Goal: Transaction & Acquisition: Purchase product/service

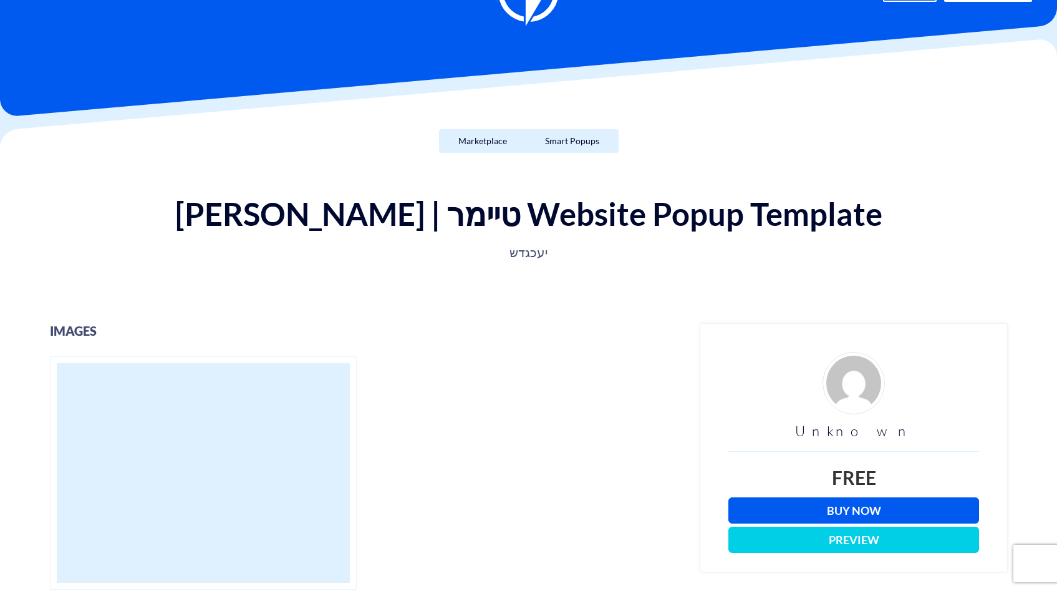
scroll to position [90, 0]
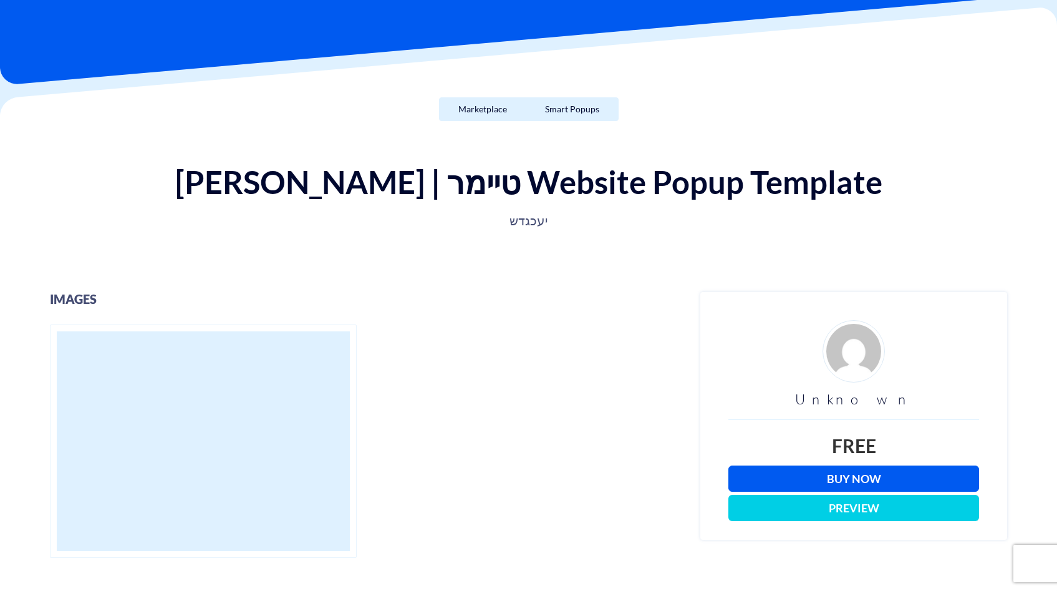
click at [811, 477] on link "Buy Now" at bounding box center [854, 478] width 251 height 26
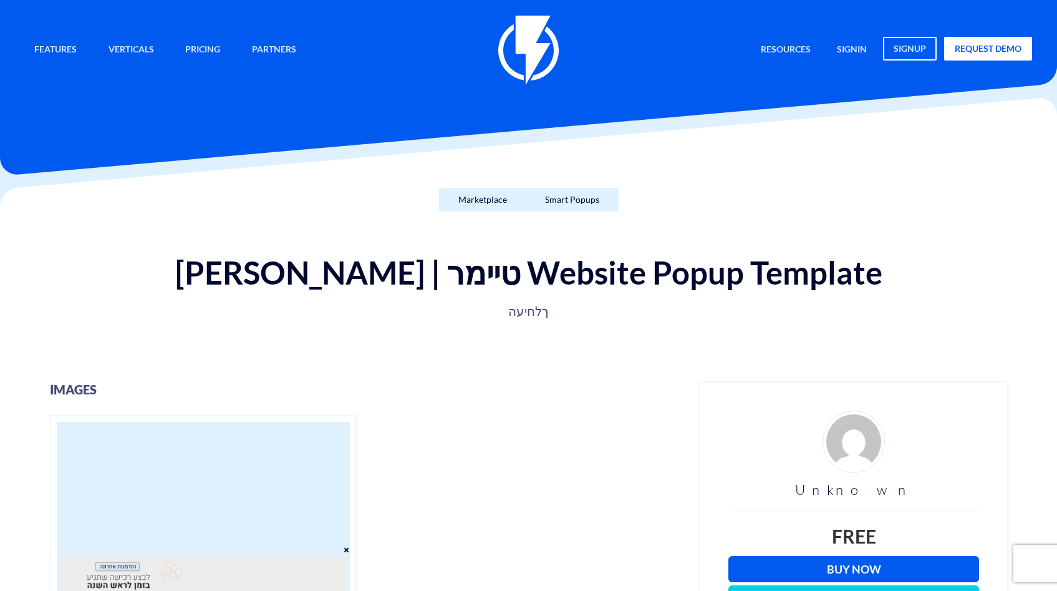
click at [824, 561] on link "Buy Now" at bounding box center [854, 569] width 251 height 26
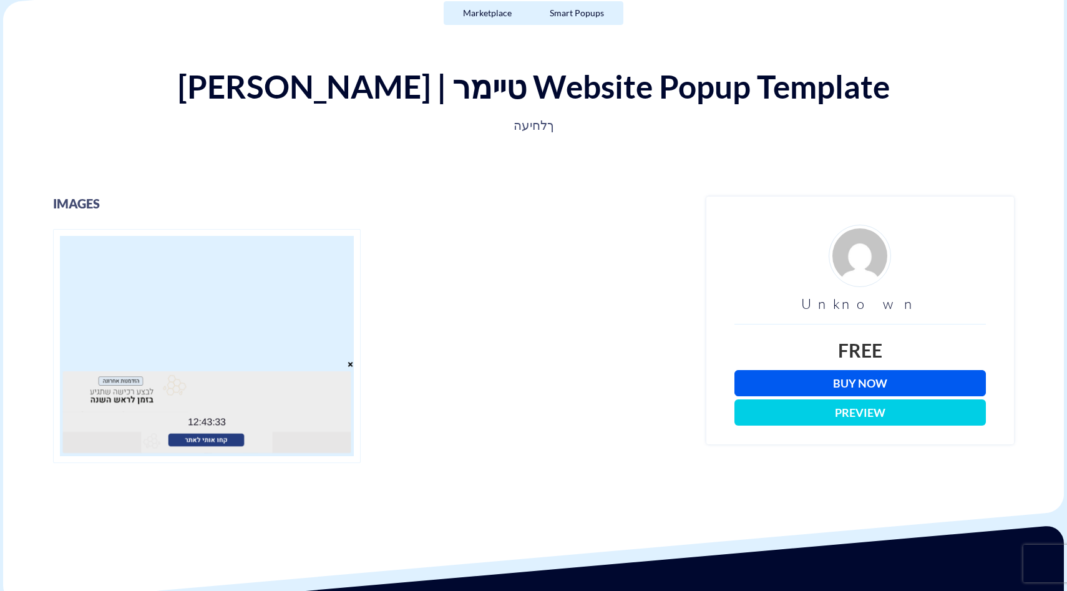
scroll to position [189, 0]
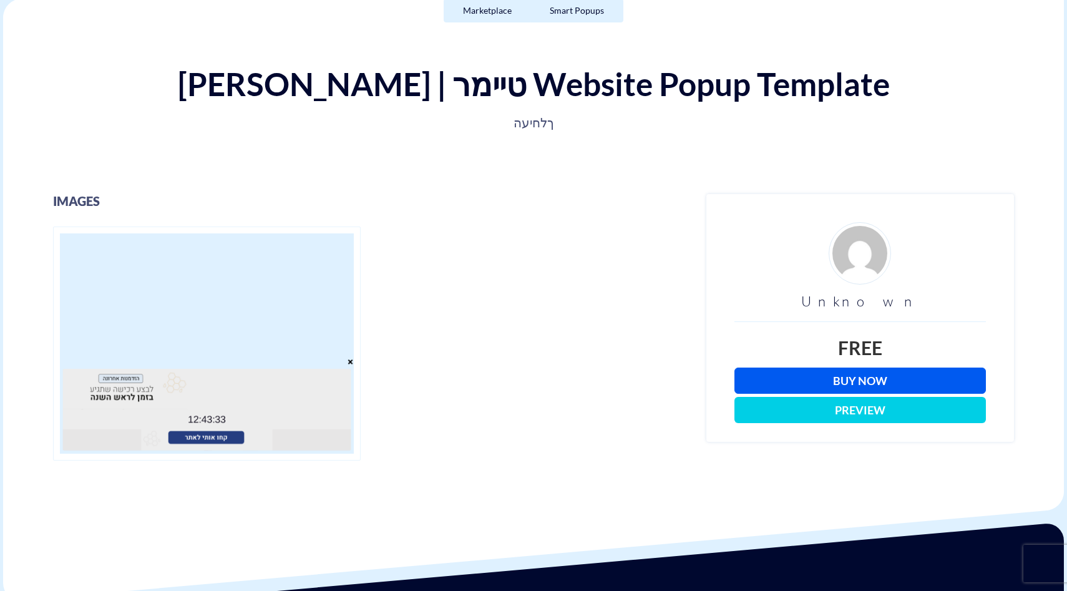
click at [854, 369] on link "Buy Now" at bounding box center [859, 380] width 251 height 26
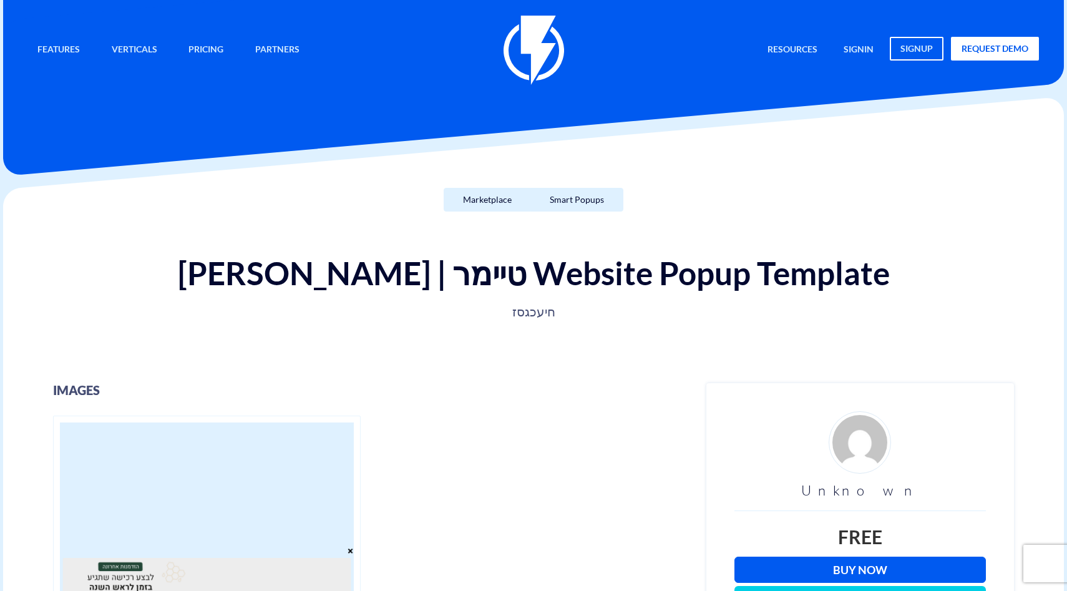
click at [782, 567] on link "Buy Now" at bounding box center [859, 569] width 251 height 26
